Goal: Check status: Check status

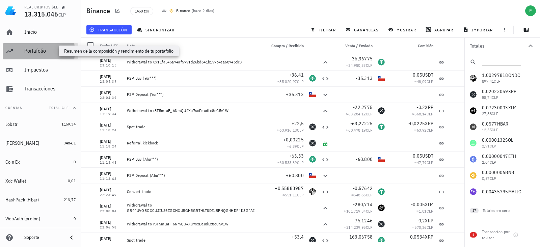
click at [32, 52] on div "Portafolio" at bounding box center [49, 51] width 51 height 6
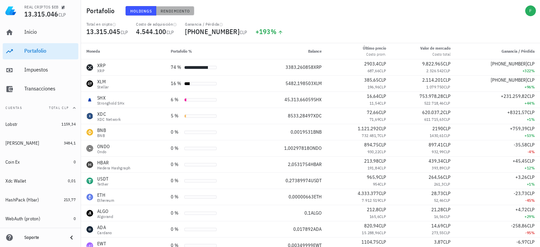
click at [185, 8] on span "Rendimiento" at bounding box center [175, 10] width 30 height 5
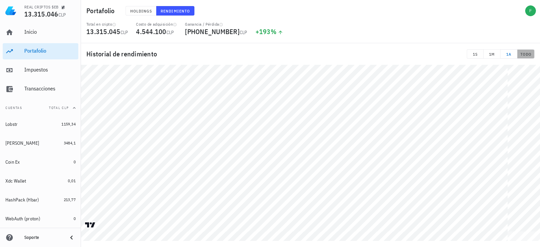
click at [528, 52] on span "TODO" at bounding box center [526, 54] width 11 height 5
